Goal: Task Accomplishment & Management: Manage account settings

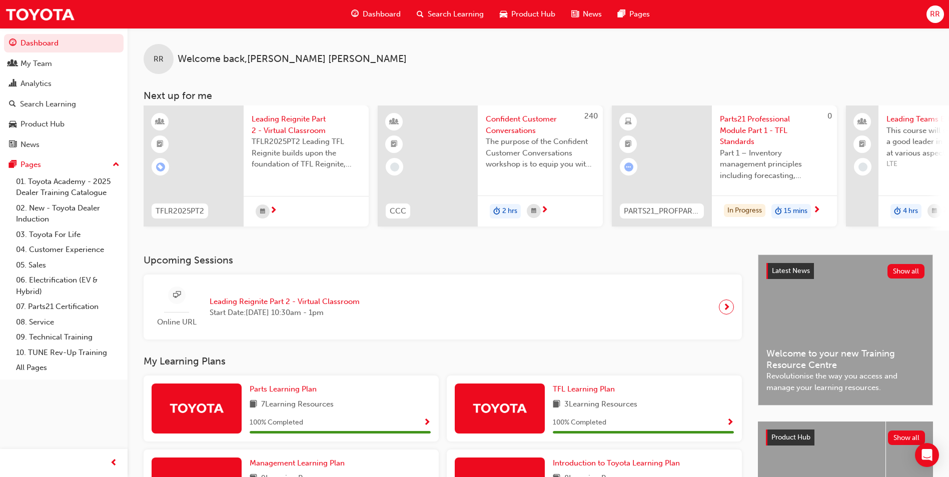
click at [246, 12] on span "RR" at bounding box center [935, 15] width 10 height 12
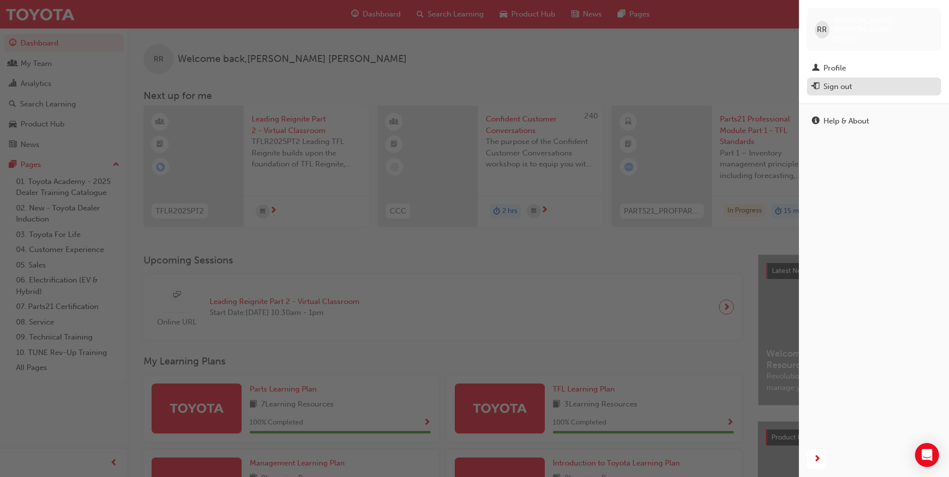
click at [246, 81] on div "Sign out" at bounding box center [837, 87] width 29 height 12
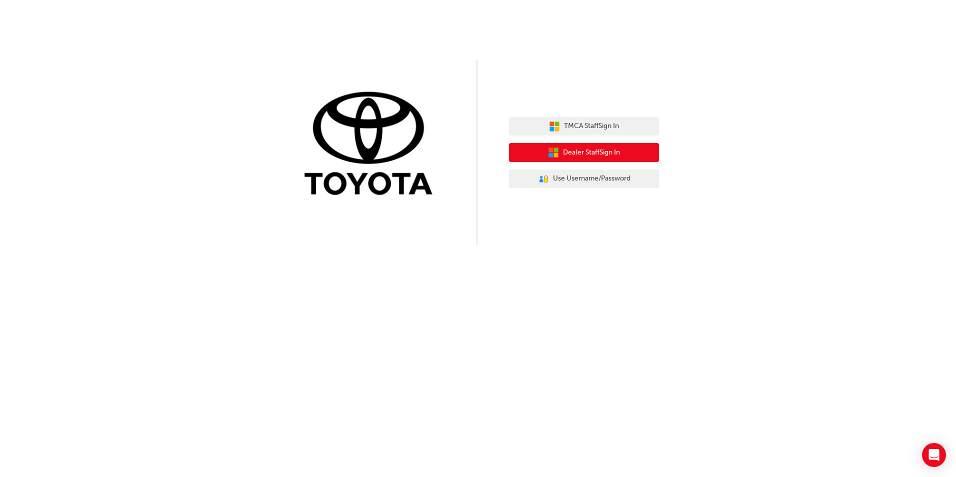
click at [585, 157] on span "Dealer Staff Sign In" at bounding box center [591, 153] width 57 height 12
